Goal: Use online tool/utility: Use online tool/utility

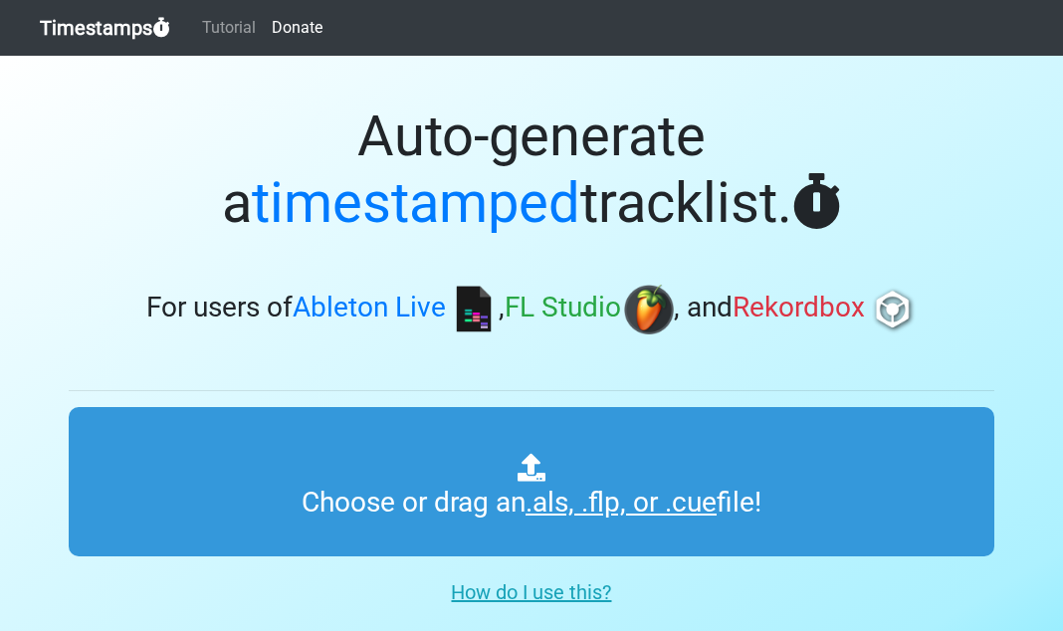
click at [365, 242] on div "Auto-generate a timestamped tracklist. For users of Ableton Live , FL Studio , …" at bounding box center [532, 211] width 926 height 311
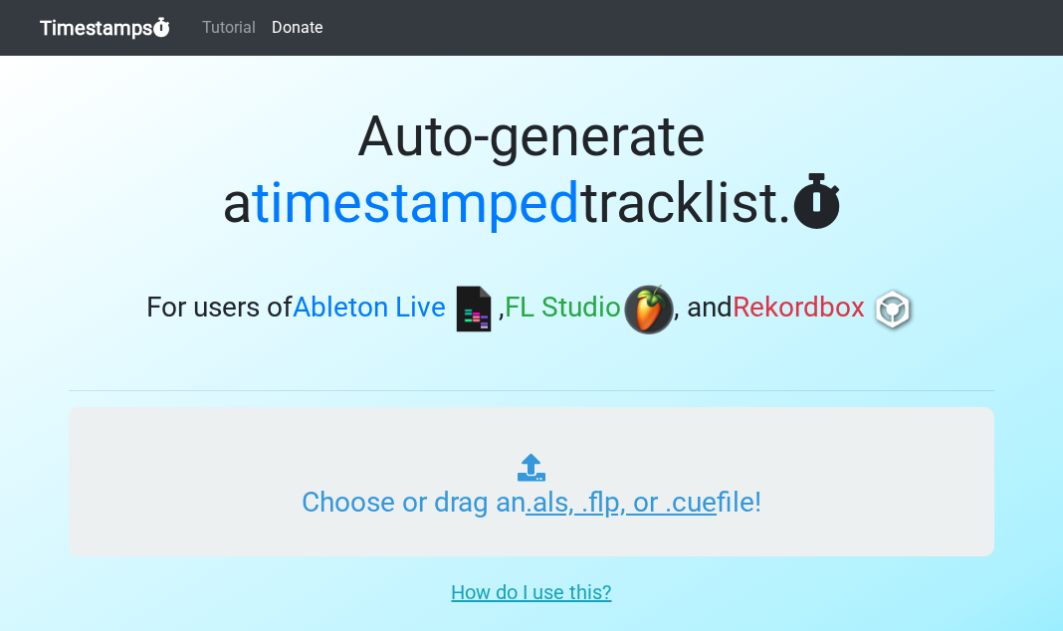
type input "C:\fakepath\01 Tech Rich's Time Machine Vol 203.cue"
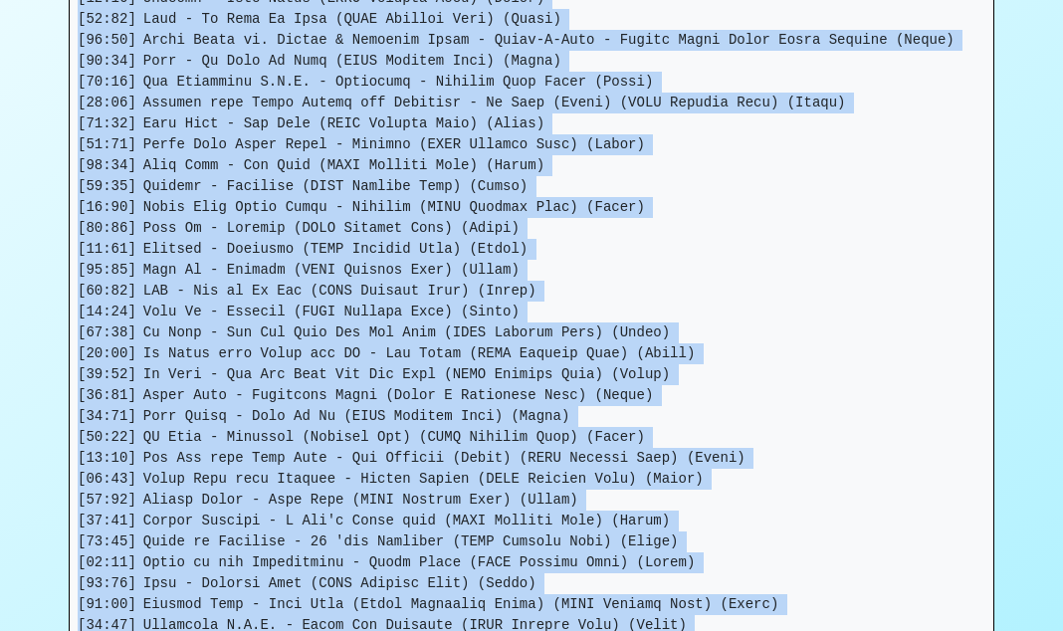
scroll to position [934, 0]
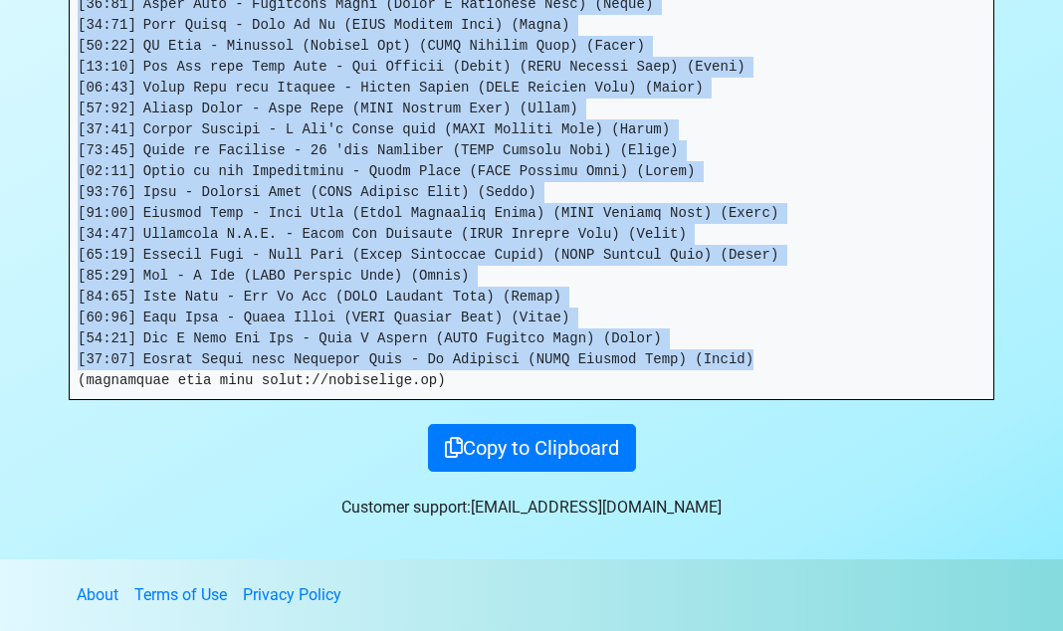
drag, startPoint x: 80, startPoint y: 415, endPoint x: 798, endPoint y: 354, distance: 721.2
copy pre "[90:56] Loremips - Dol si ame Conse (Adipi) [68:54] Elits Doeiu - Tempor Incidi…"
